Goal: Complete application form

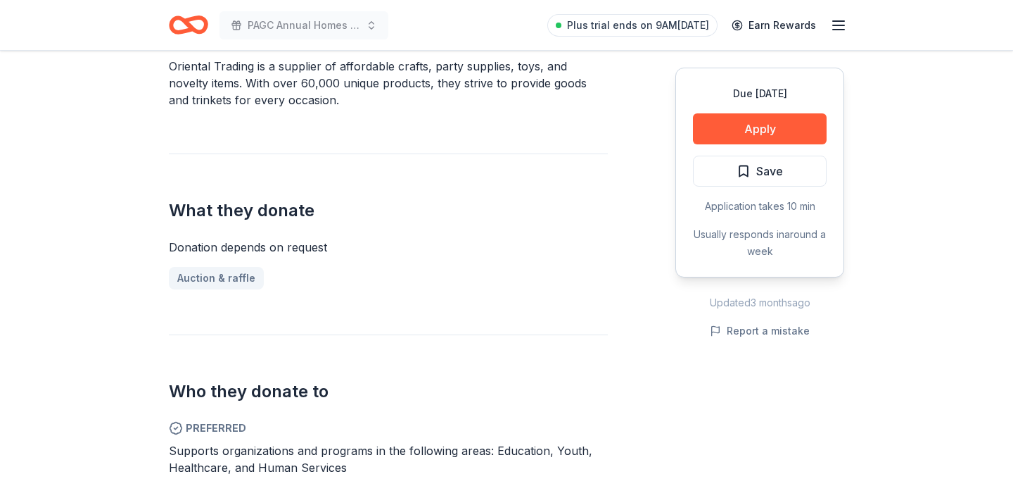
scroll to position [448, 0]
click at [210, 278] on link "Auction & raffle" at bounding box center [222, 279] width 106 height 23
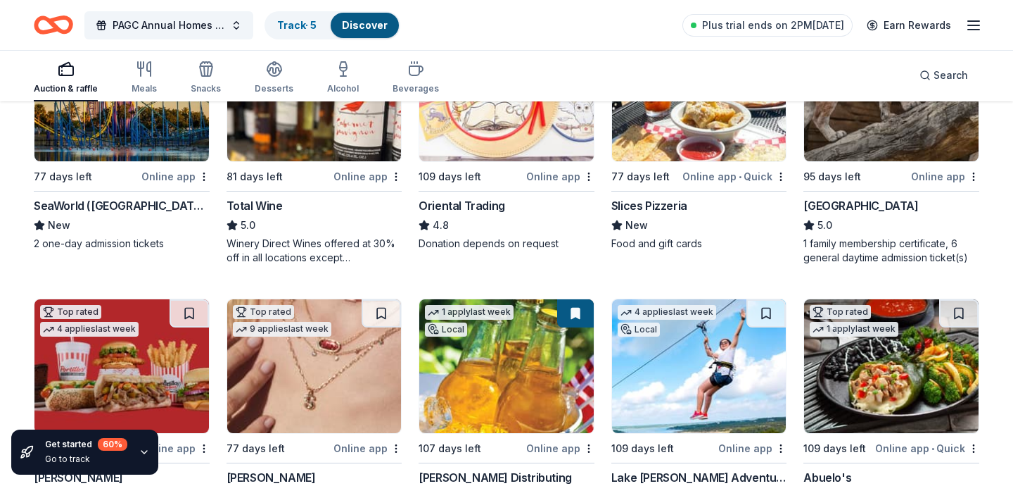
scroll to position [234, 0]
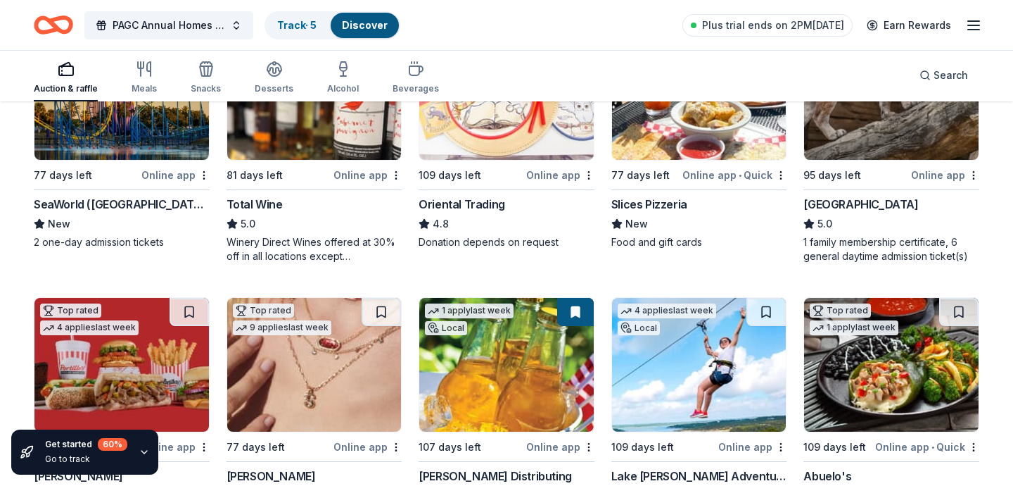
click at [469, 205] on div "Oriental Trading" at bounding box center [462, 204] width 87 height 17
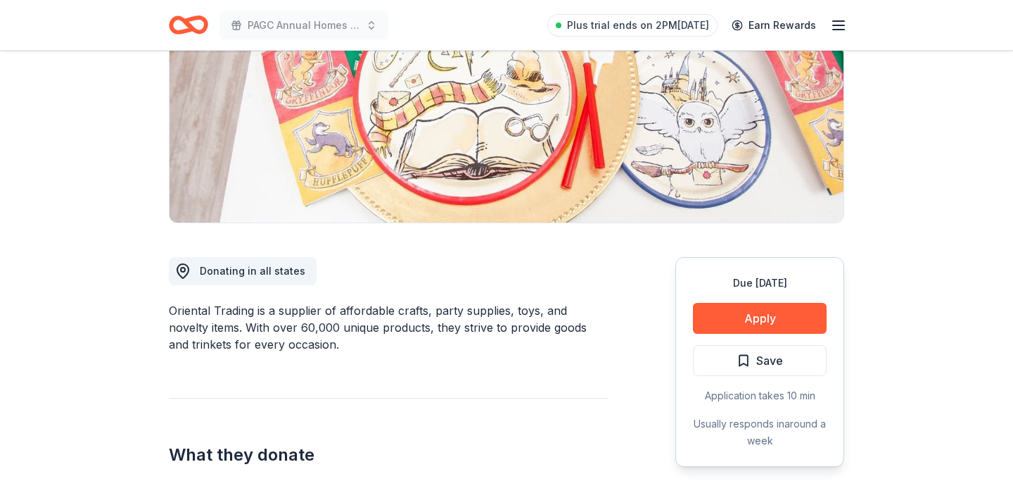
scroll to position [208, 0]
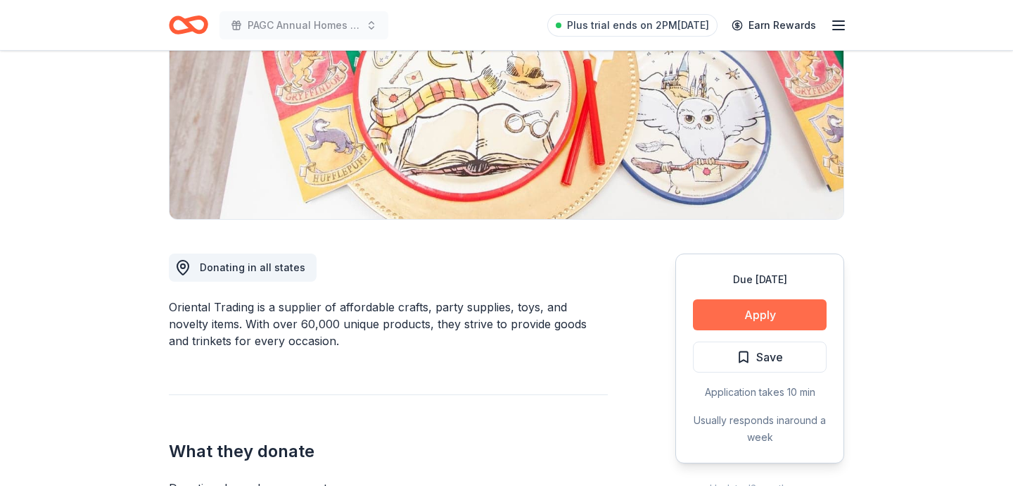
click at [770, 312] on button "Apply" at bounding box center [760, 314] width 134 height 31
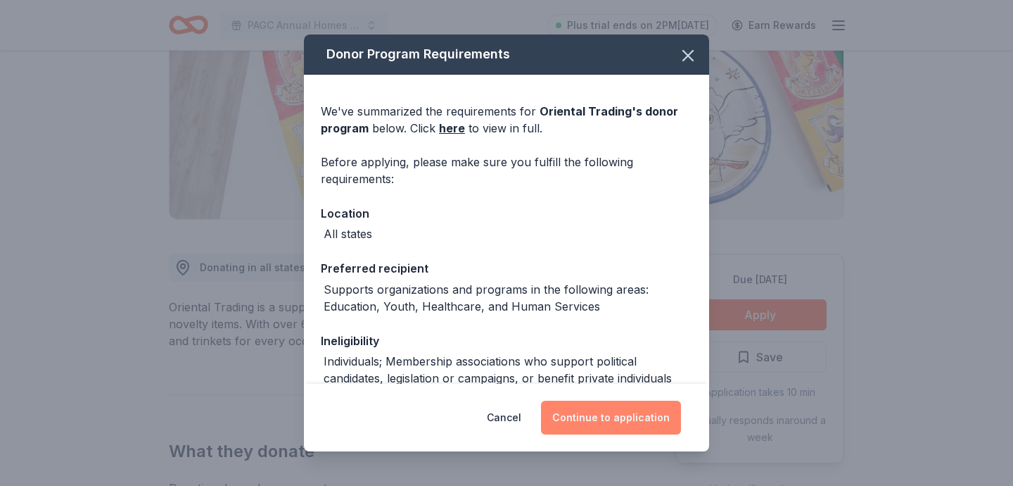
click at [628, 418] on button "Continue to application" at bounding box center [611, 417] width 140 height 34
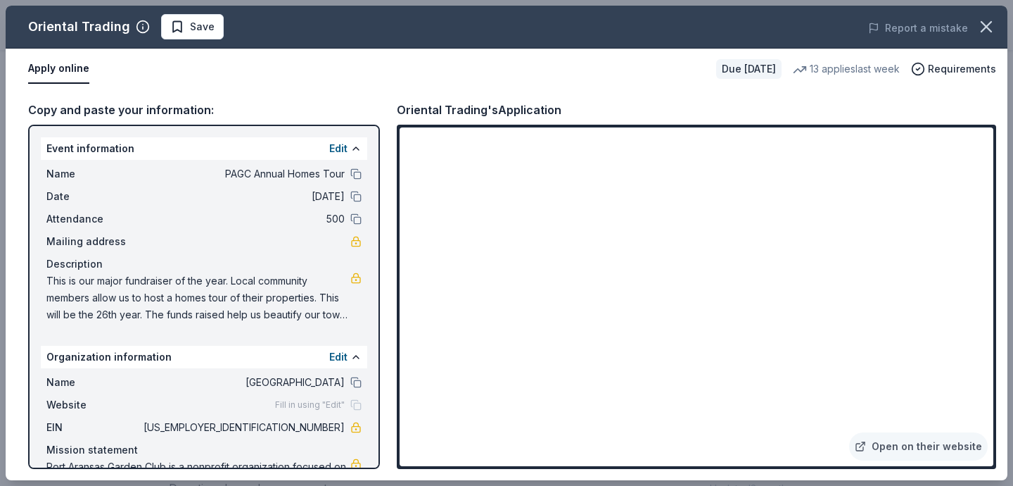
click at [102, 113] on div "Copy and paste your information:" at bounding box center [204, 110] width 352 height 18
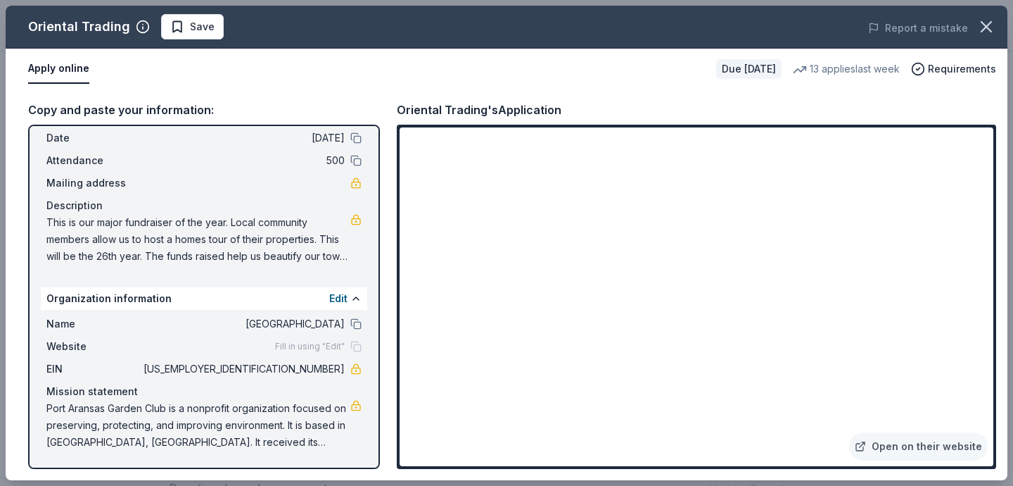
click at [184, 156] on span "500" at bounding box center [243, 160] width 204 height 17
click at [181, 156] on span "500" at bounding box center [243, 160] width 204 height 17
click at [898, 444] on link "Open on their website" at bounding box center [919, 446] width 139 height 28
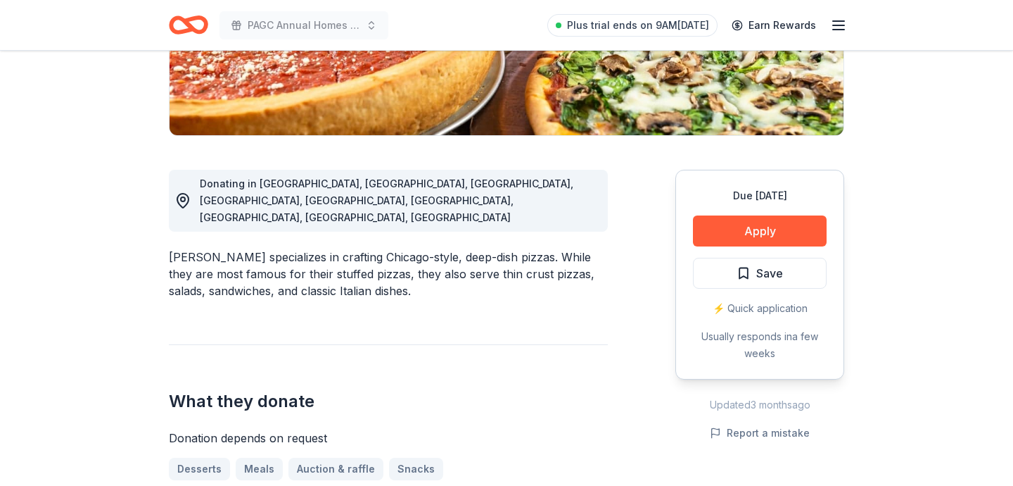
scroll to position [293, 0]
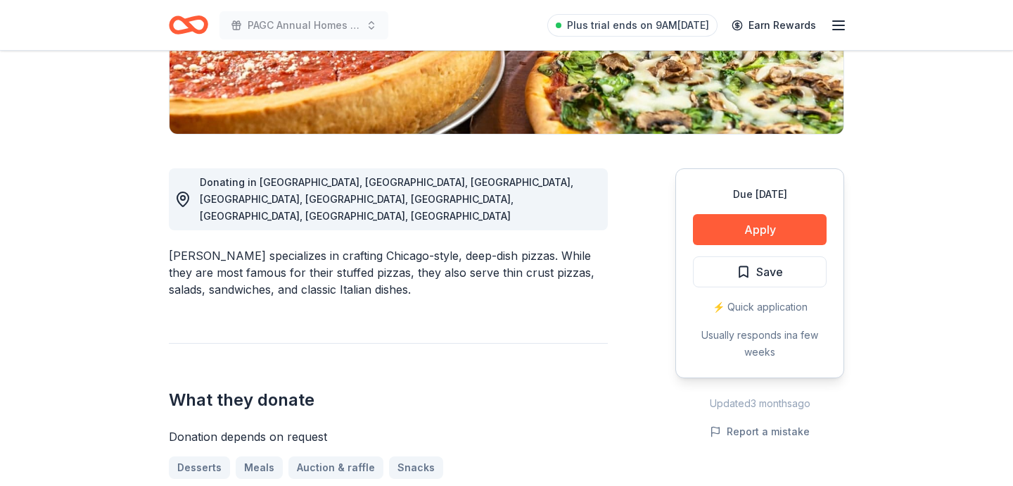
click at [835, 27] on icon "button" at bounding box center [839, 25] width 17 height 17
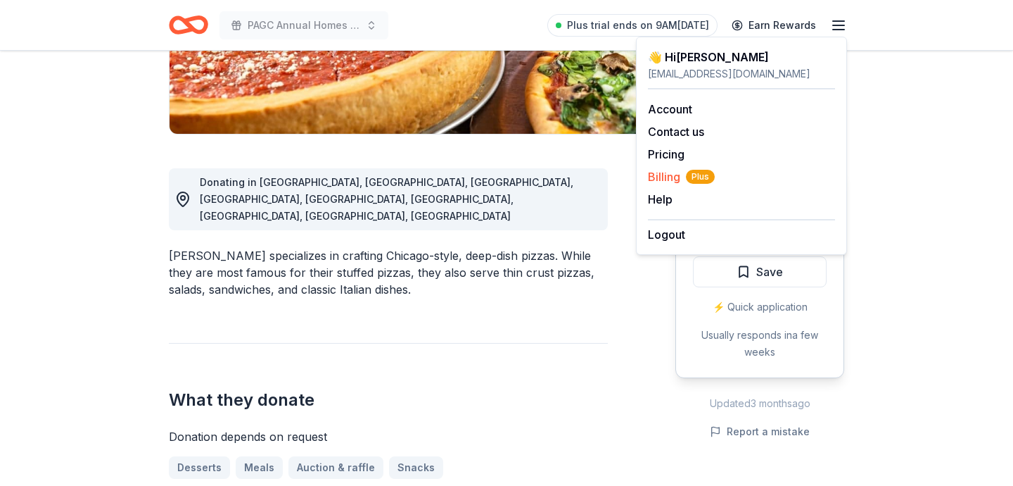
click at [663, 178] on span "Billing Plus" at bounding box center [681, 176] width 67 height 17
